Goal: Information Seeking & Learning: Learn about a topic

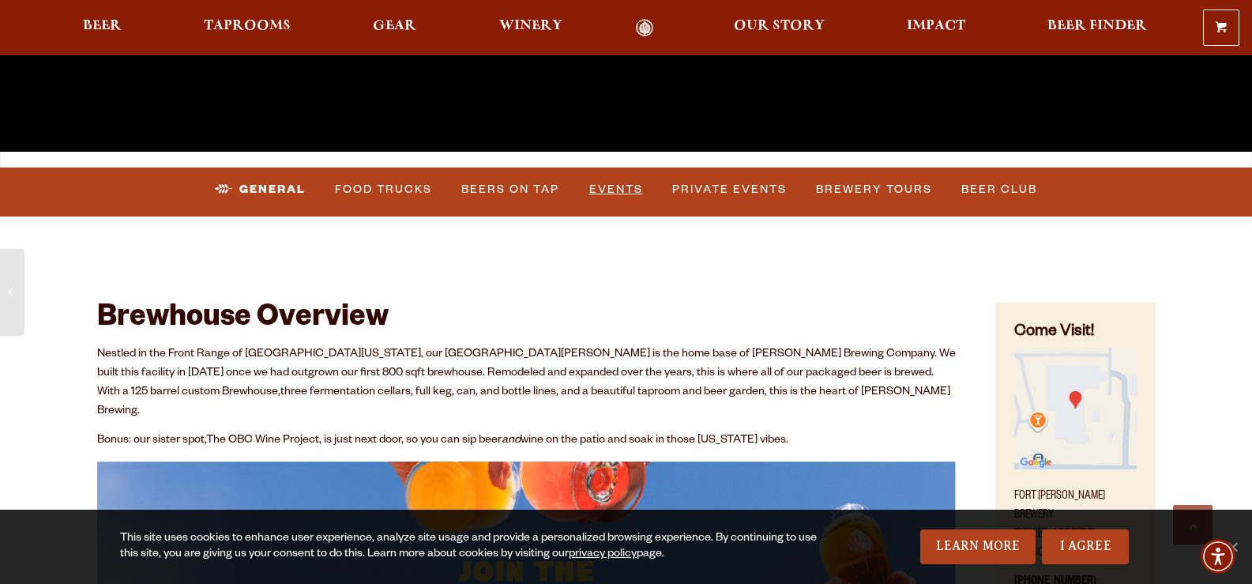
click at [621, 188] on link "Events" at bounding box center [616, 189] width 66 height 36
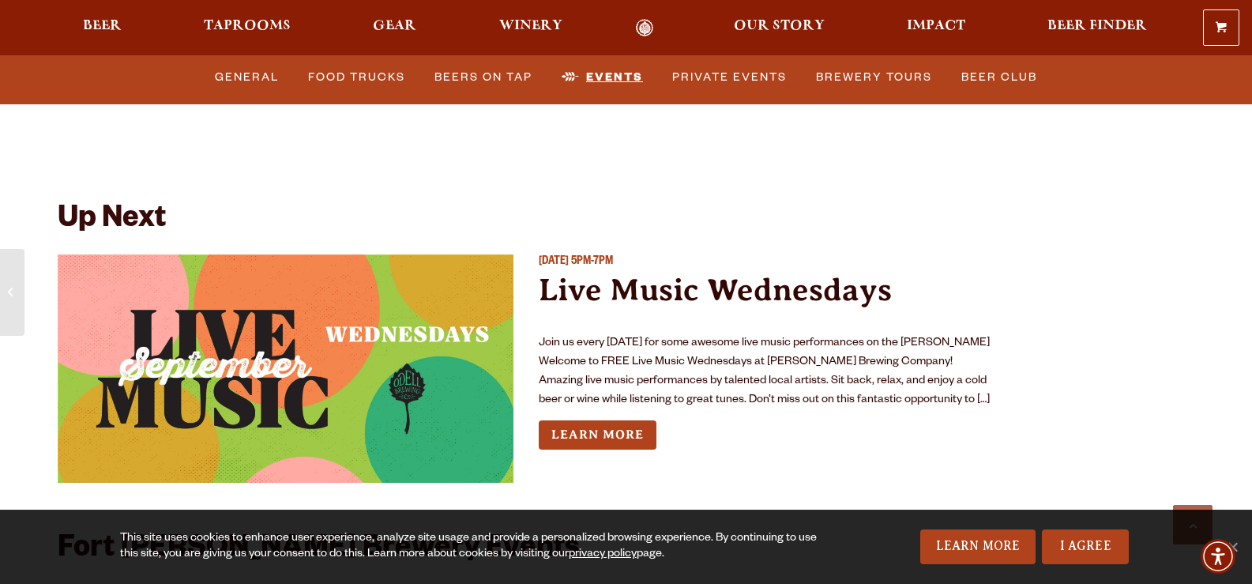
scroll to position [5804, 0]
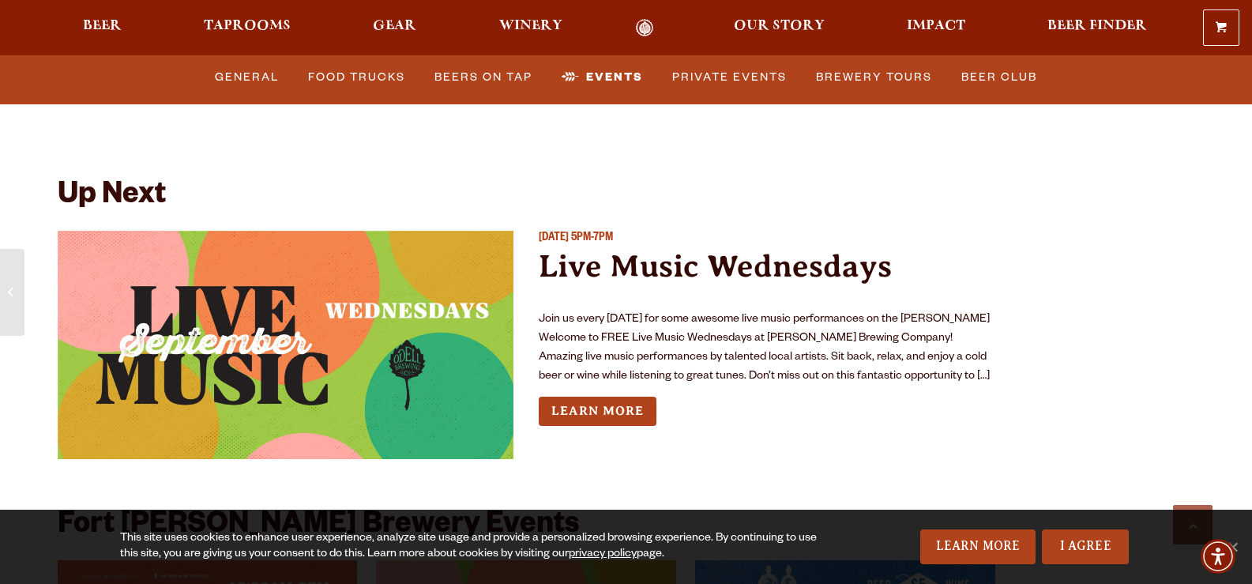
click at [621, 355] on div "[DATE] 5PM-7PM Live Music Wednesdays Join us every [DATE] for some awesome live…" at bounding box center [767, 351] width 456 height 241
click at [613, 396] on link "Learn More" at bounding box center [598, 410] width 118 height 29
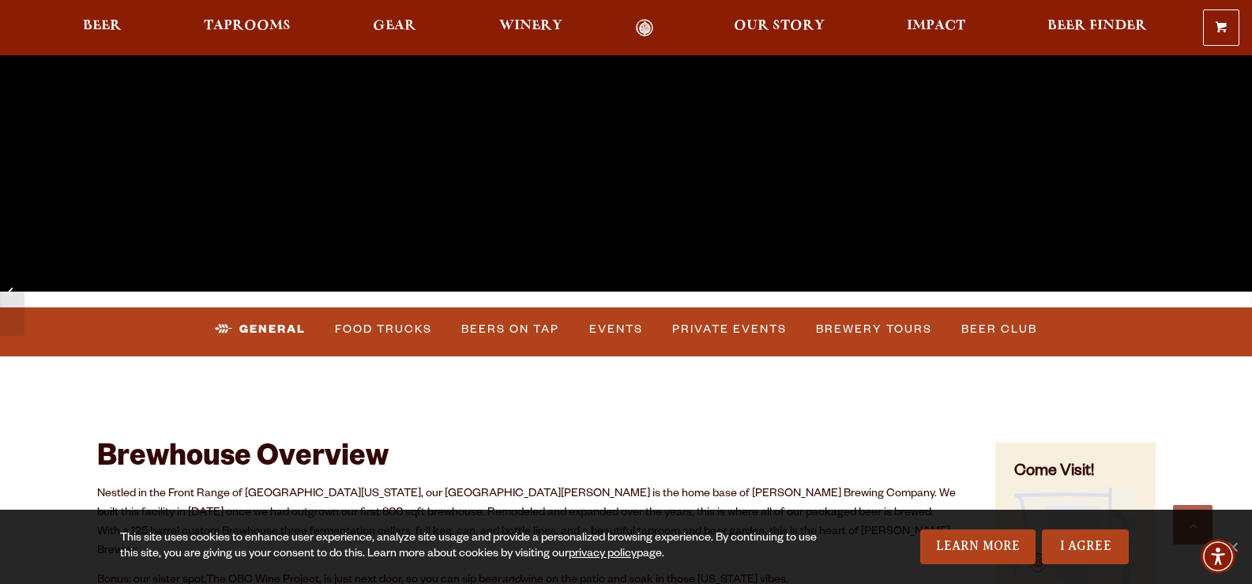
scroll to position [553, 0]
